Goal: Find specific page/section: Find specific page/section

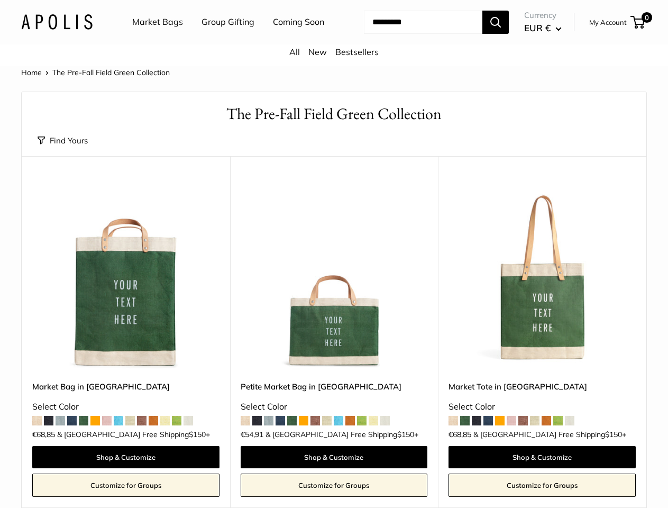
click at [334, 39] on nav "Market Bags Group Gifting Coming Soon" at bounding box center [237, 22] width 253 height 34
click at [225, 39] on ul "Market Bags Group Gifting Coming Soon" at bounding box center [237, 22] width 210 height 34
click at [410, 34] on input "Search..." at bounding box center [423, 22] width 118 height 23
click at [62, 148] on button "Find Yours" at bounding box center [63, 140] width 50 height 15
